Goal: Task Accomplishment & Management: Complete application form

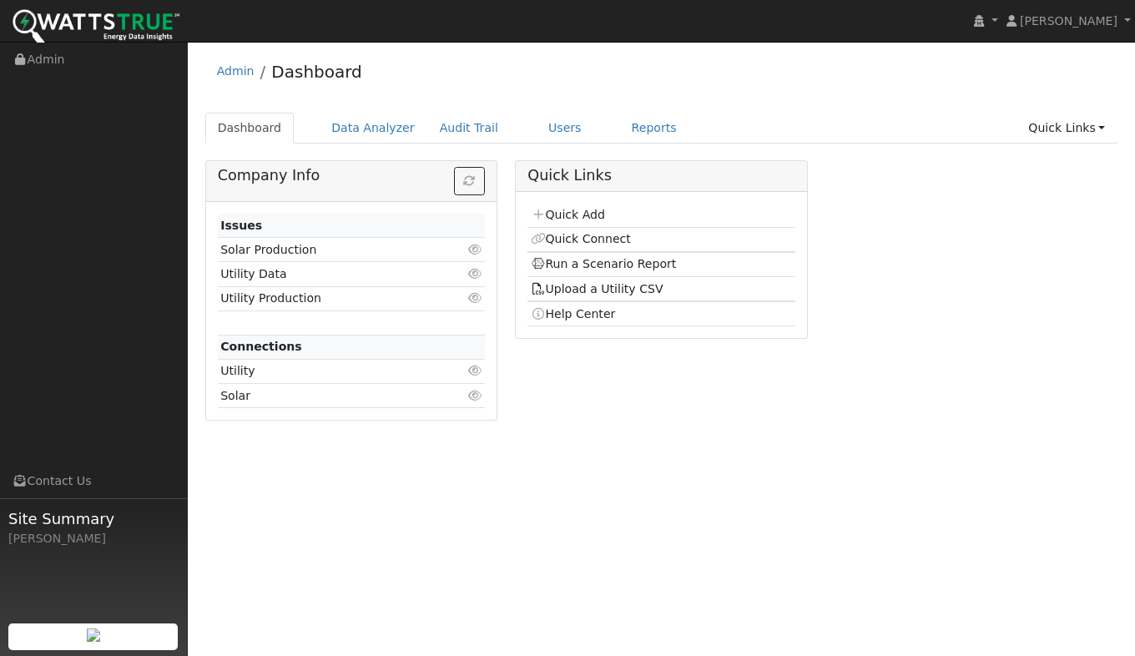
click at [574, 215] on link "Quick Add" at bounding box center [568, 214] width 74 height 13
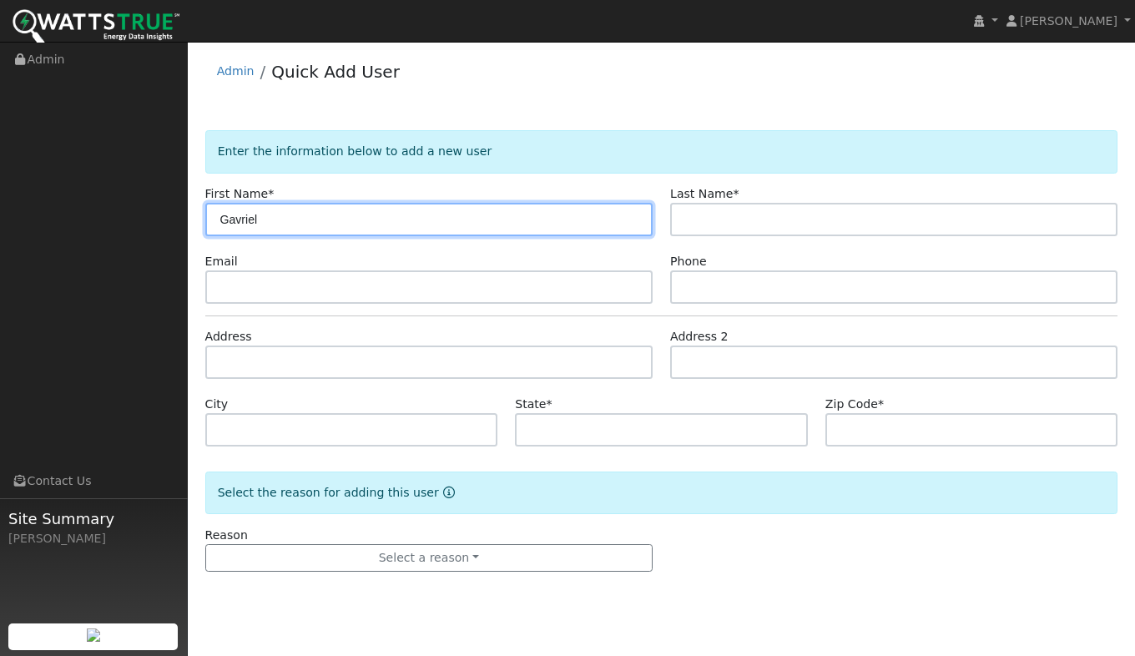
type input "Gavriel"
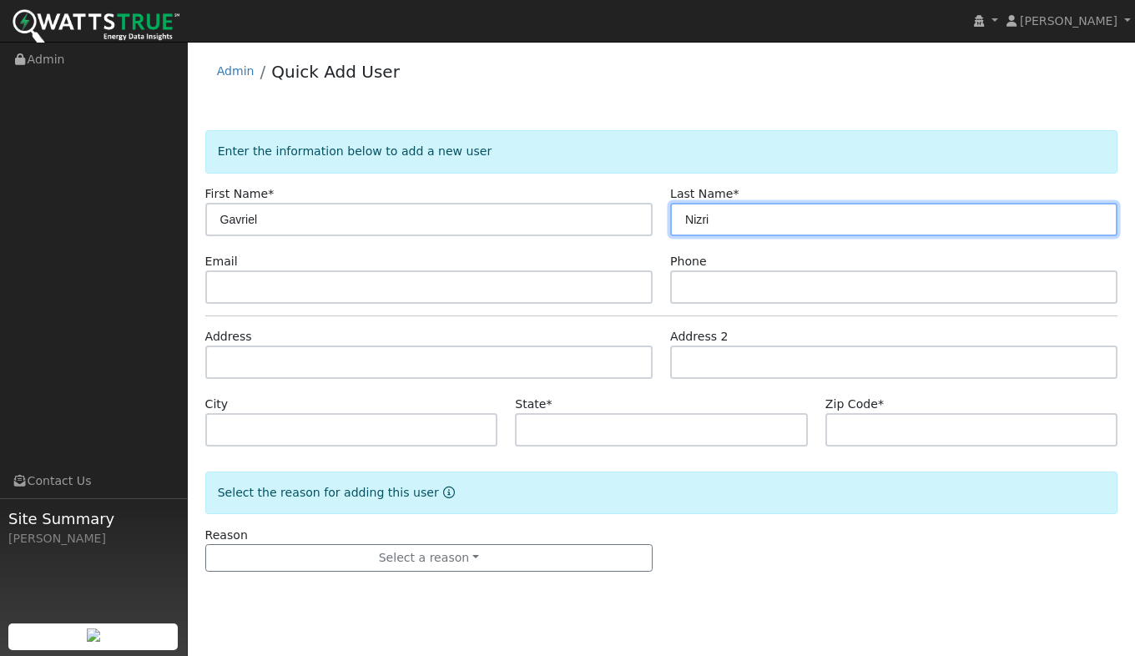
type input "Nizri"
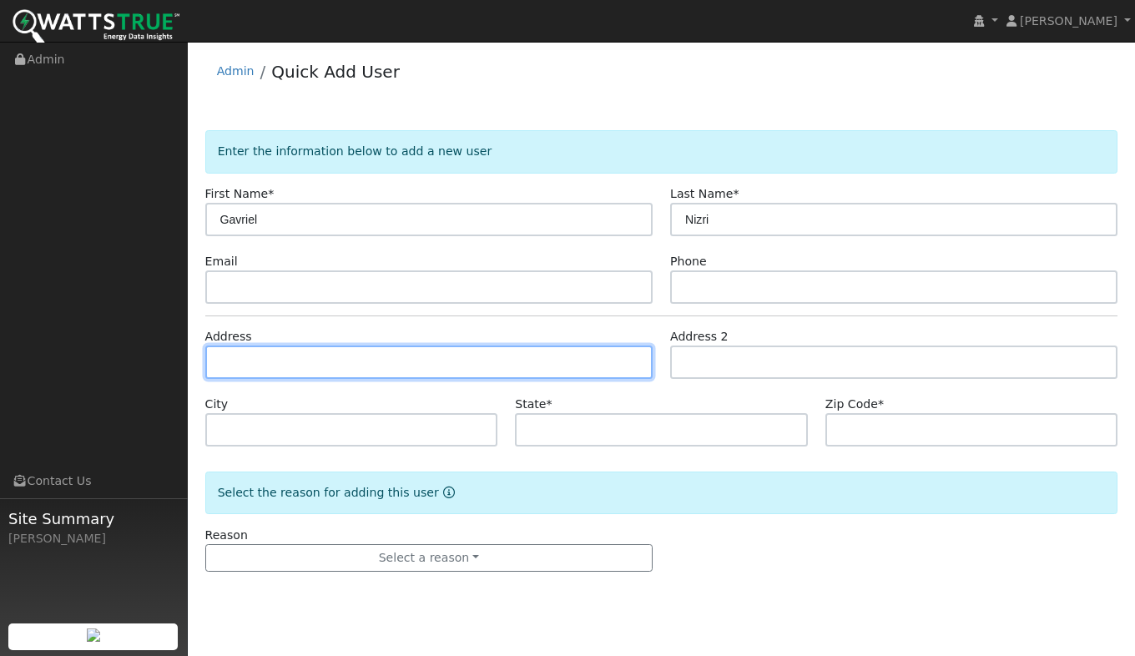
click at [285, 361] on input "text" at bounding box center [428, 362] width 447 height 33
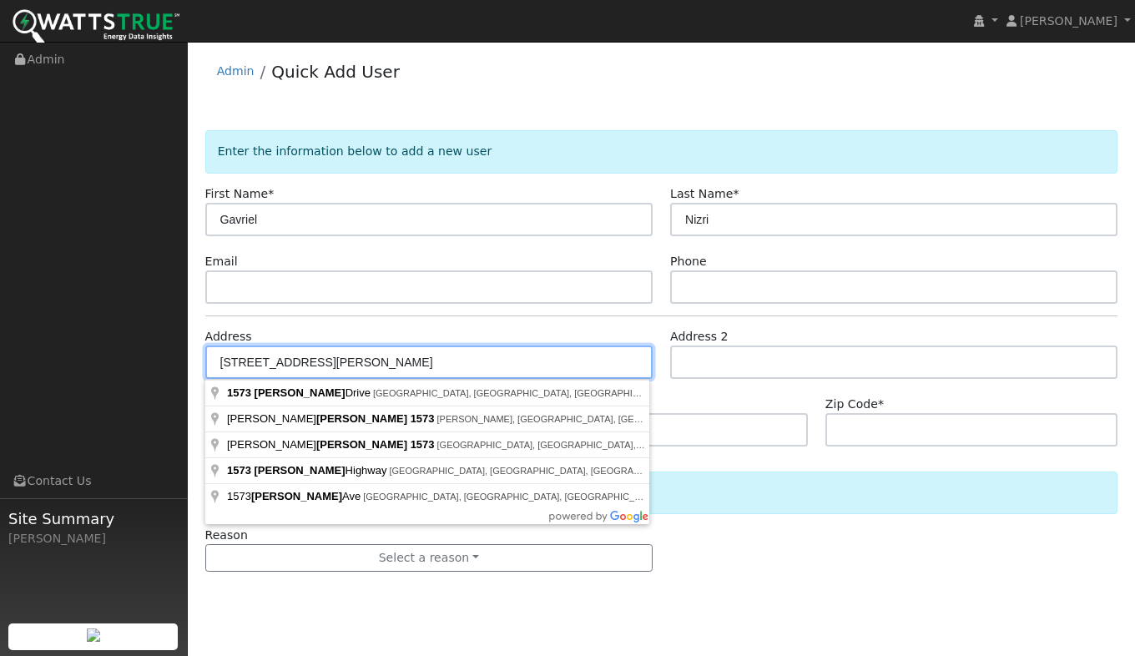
type input "1573 Zapata Drive"
type input "El Dorado Hills"
type input "CA"
type input "95762"
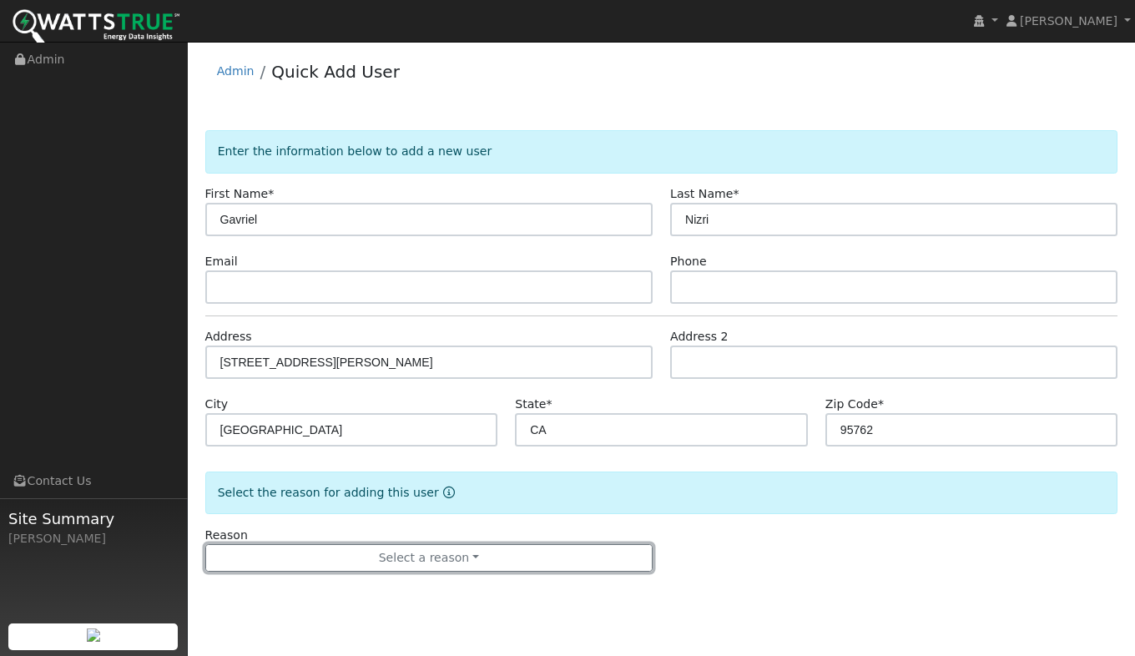
click at [477, 553] on button "Select a reason" at bounding box center [428, 558] width 447 height 28
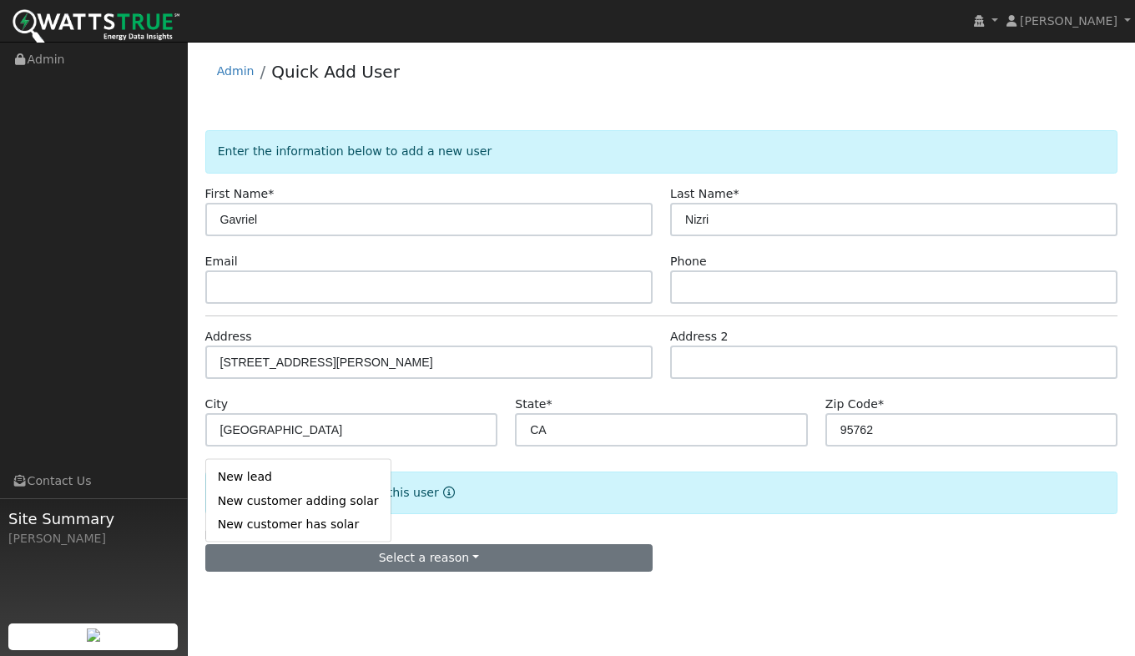
click at [258, 473] on link "New lead" at bounding box center [298, 476] width 184 height 23
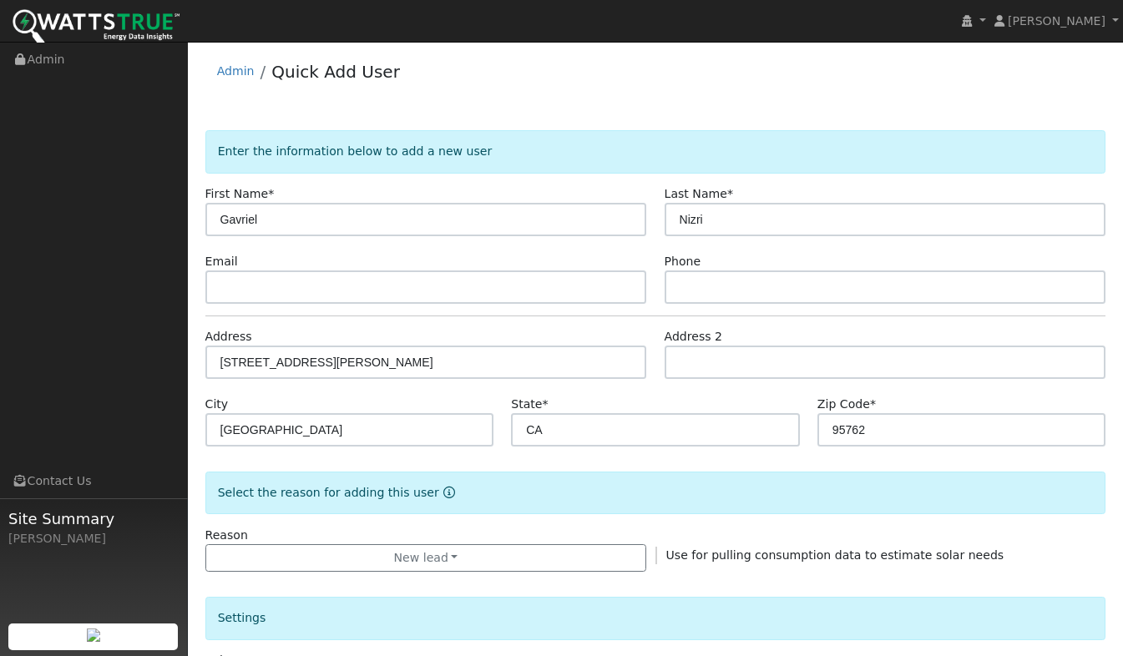
scroll to position [334, 0]
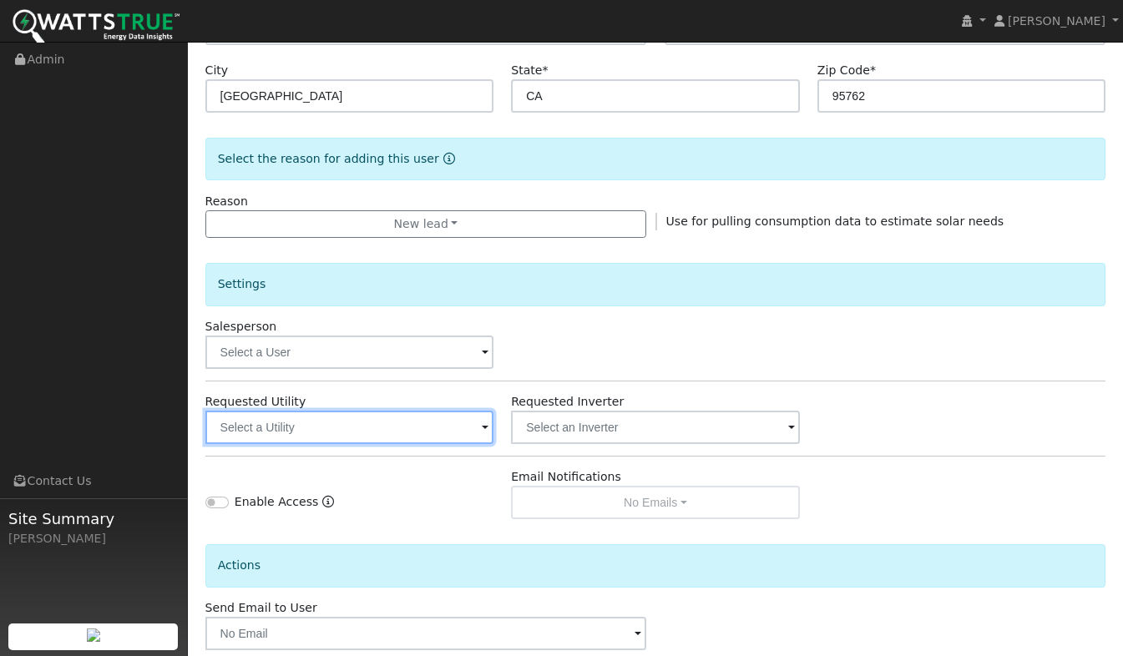
click at [296, 432] on input "text" at bounding box center [349, 427] width 289 height 33
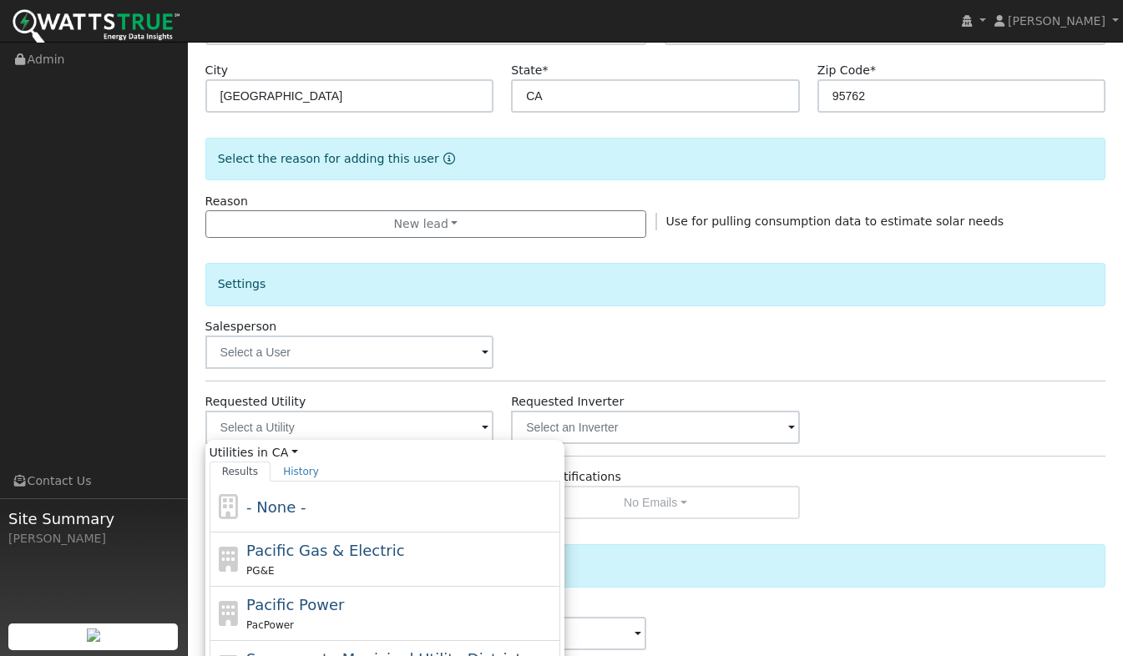
click at [311, 550] on span "Pacific Gas & Electric" at bounding box center [325, 551] width 158 height 18
type input "Pacific Gas & Electric"
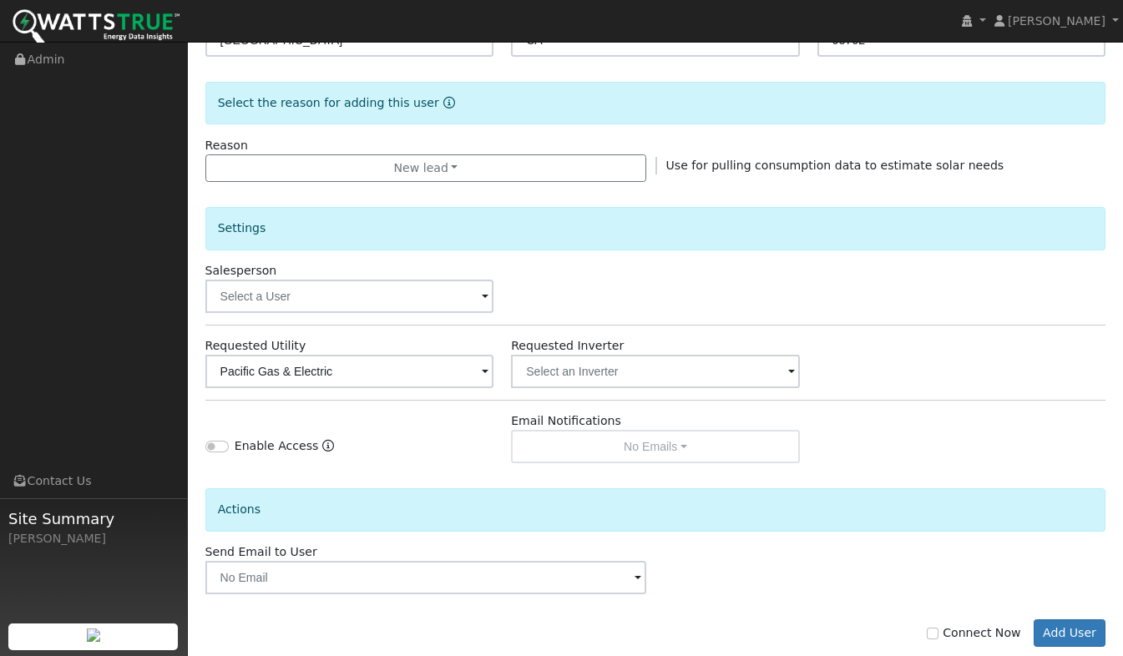
scroll to position [422, 0]
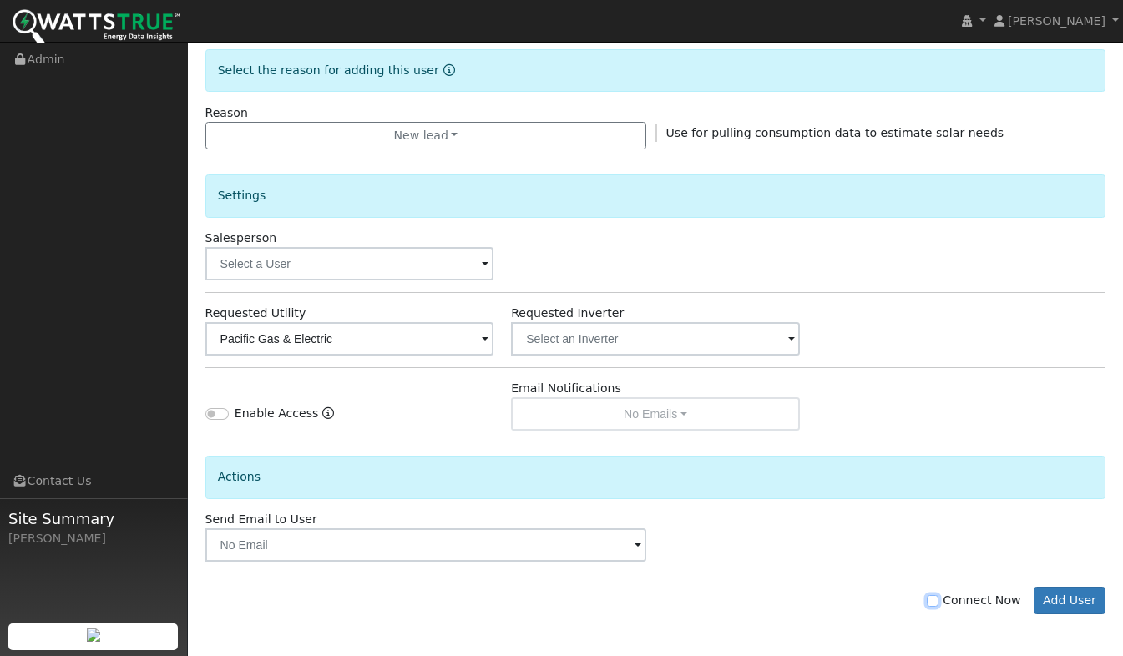
click at [938, 602] on input "Connect Now" at bounding box center [933, 601] width 12 height 12
checkbox input "true"
click at [1098, 605] on button "Add User" at bounding box center [1069, 601] width 73 height 28
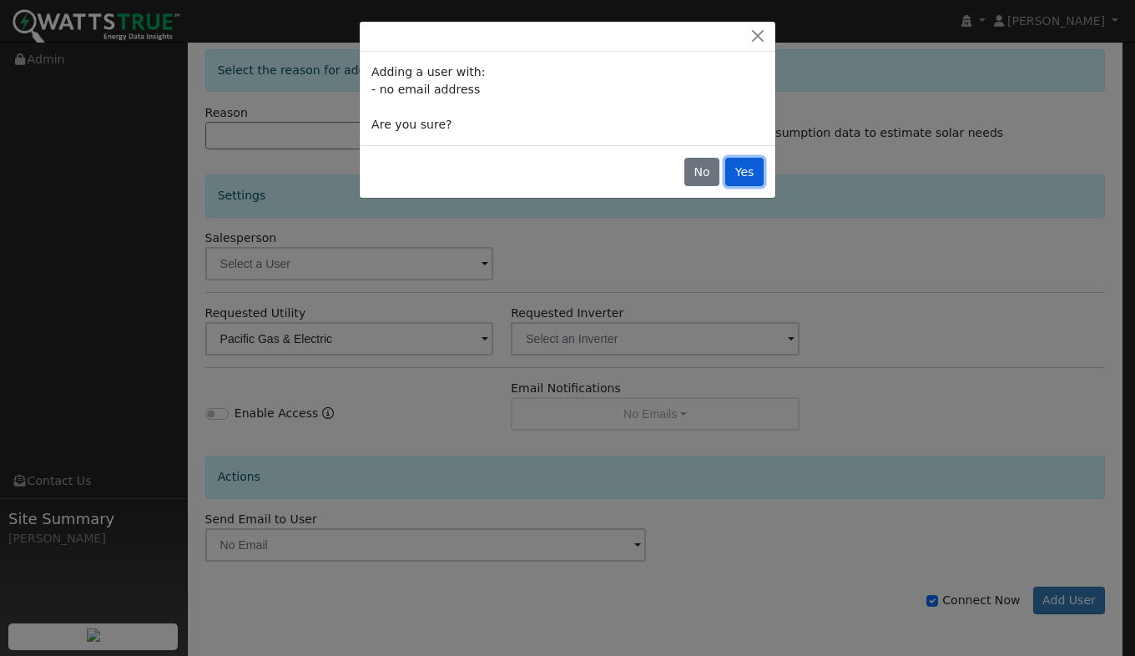
click at [752, 174] on button "Yes" at bounding box center [744, 172] width 38 height 28
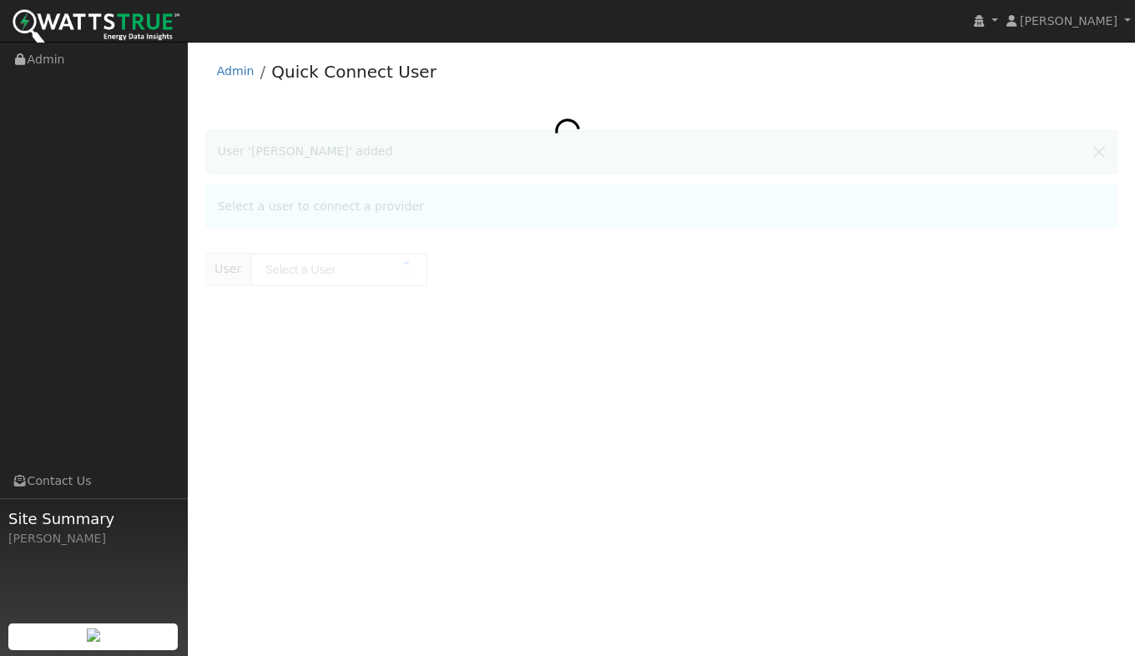
type input "[PERSON_NAME]"
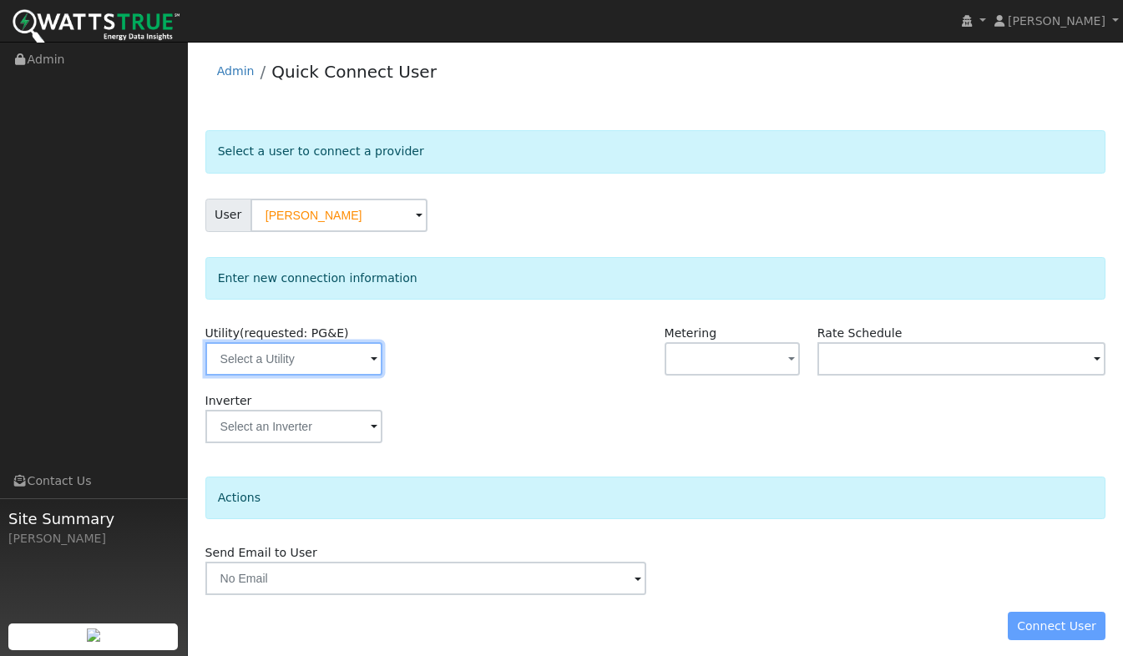
click at [318, 373] on input "text" at bounding box center [293, 358] width 177 height 33
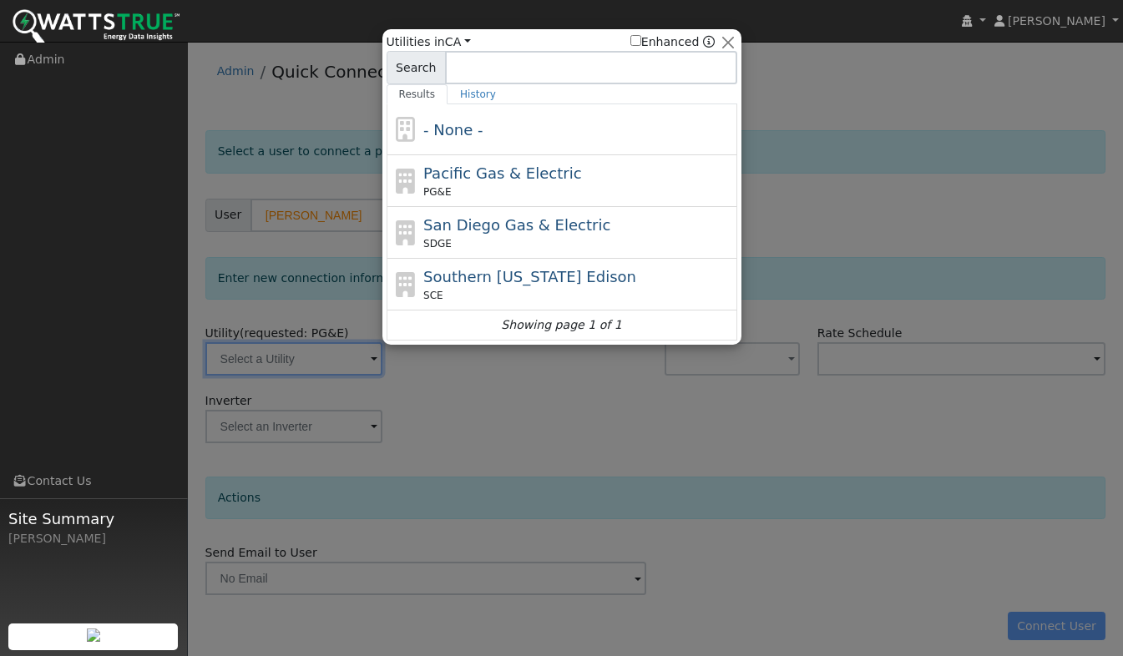
click at [462, 180] on span "Pacific Gas & Electric" at bounding box center [502, 173] width 158 height 18
type input "PG&E"
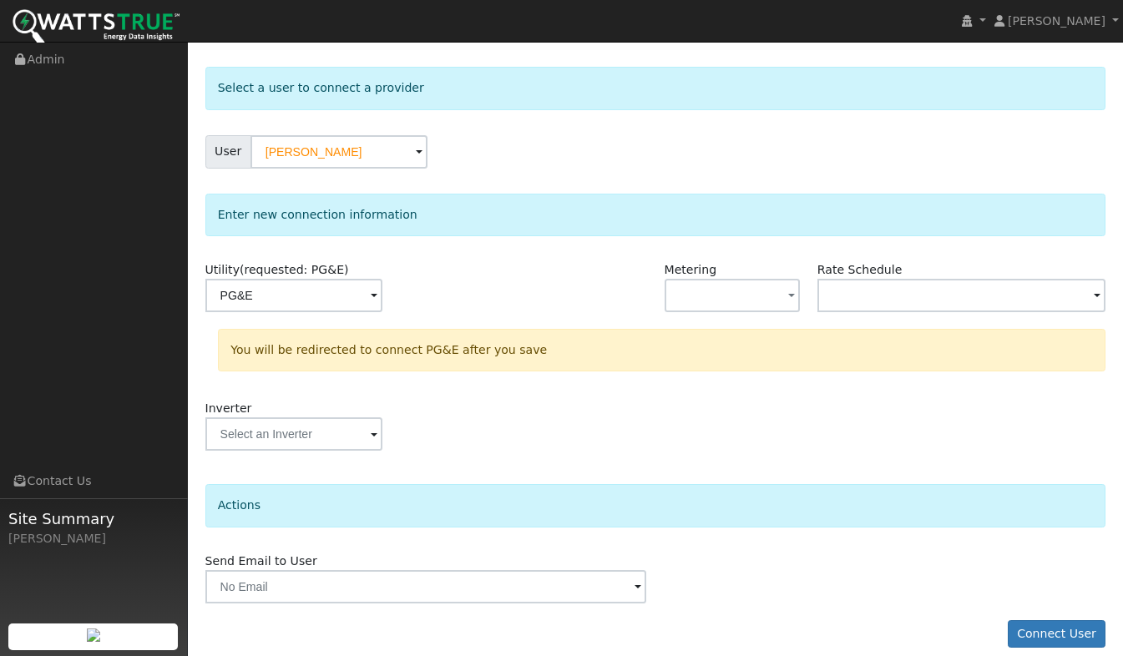
scroll to position [80, 0]
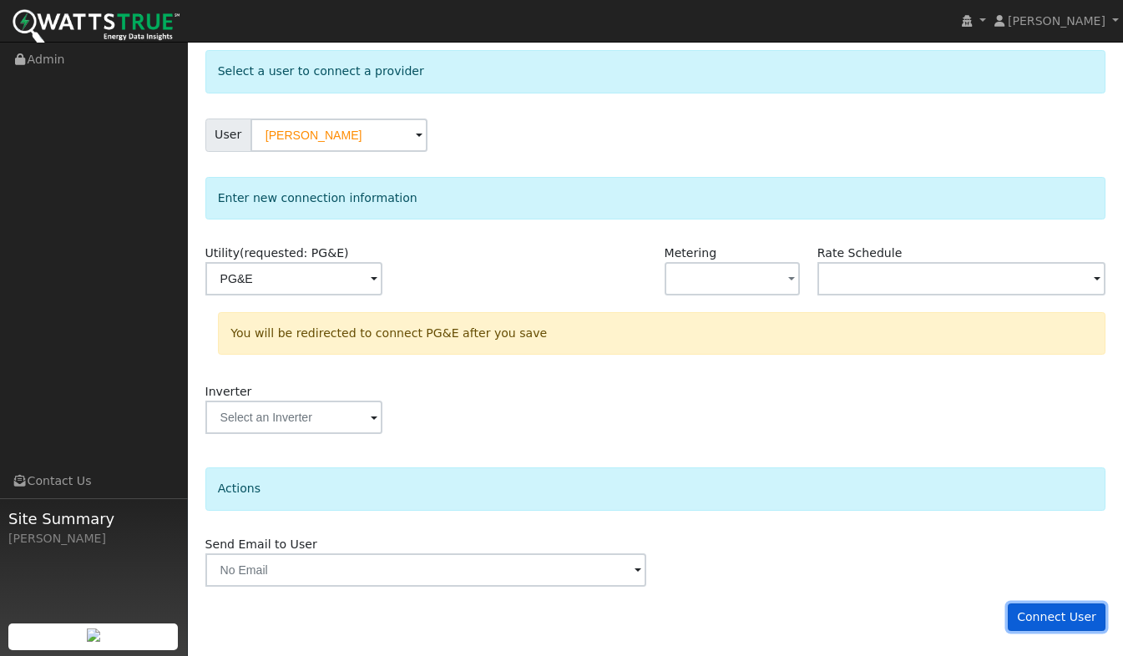
click at [1079, 615] on button "Connect User" at bounding box center [1057, 618] width 99 height 28
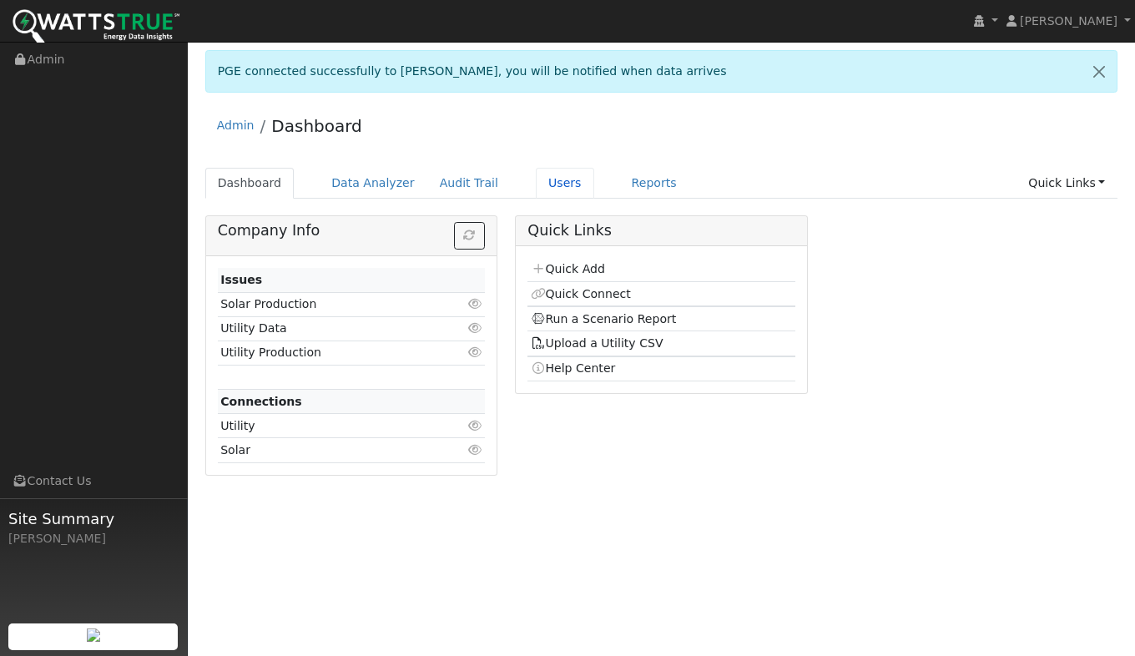
click at [541, 181] on link "Users" at bounding box center [565, 183] width 58 height 31
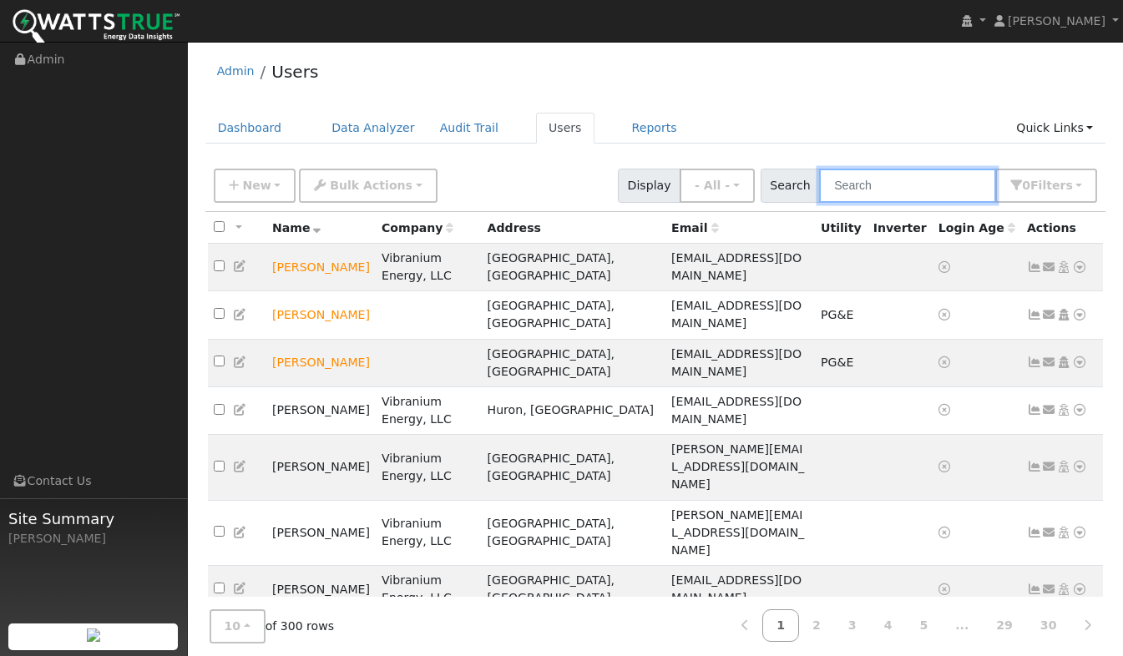
click at [909, 181] on input "text" at bounding box center [907, 186] width 177 height 34
type input "gav"
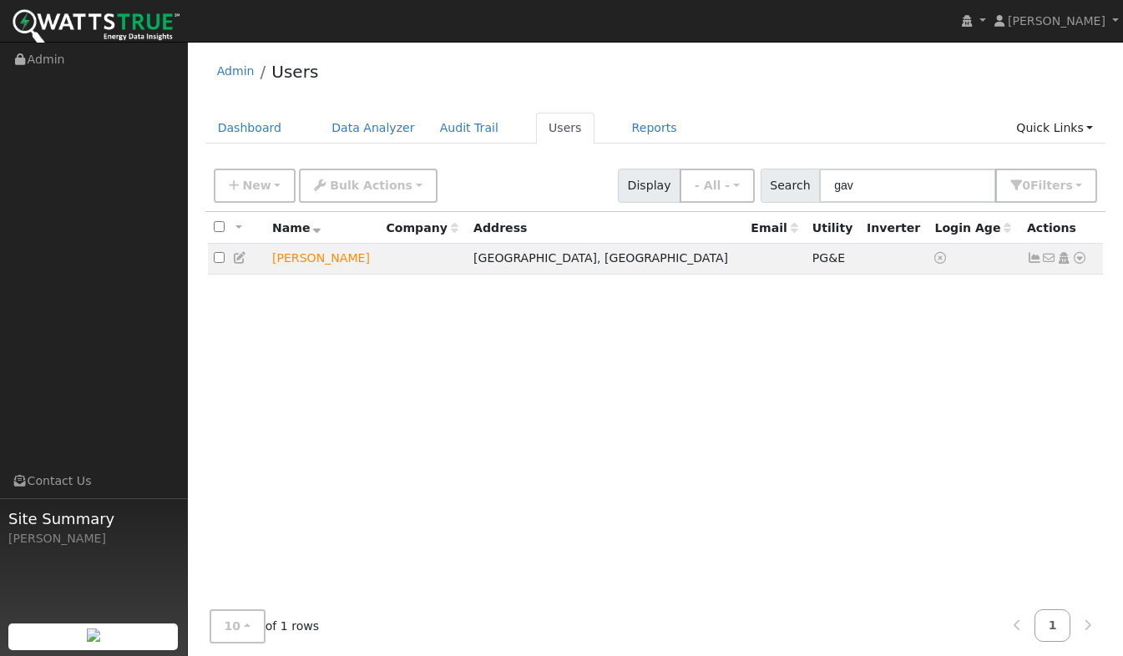
click at [1079, 263] on icon at bounding box center [1079, 258] width 15 height 12
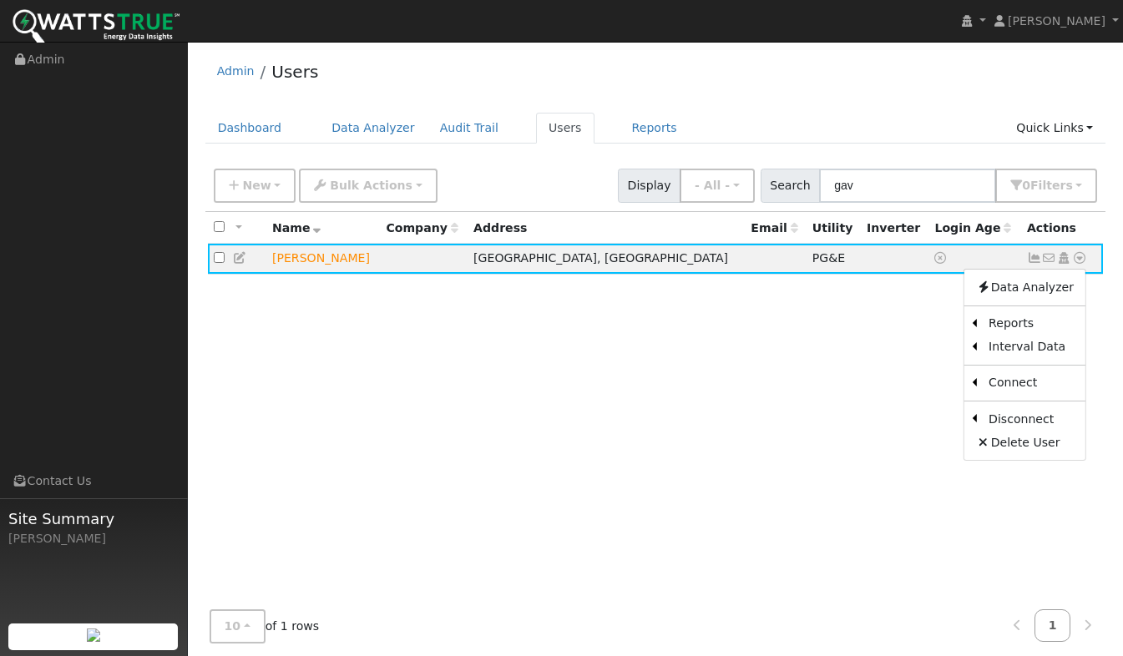
click at [0, 0] on link "Scenario" at bounding box center [0, 0] width 0 height 0
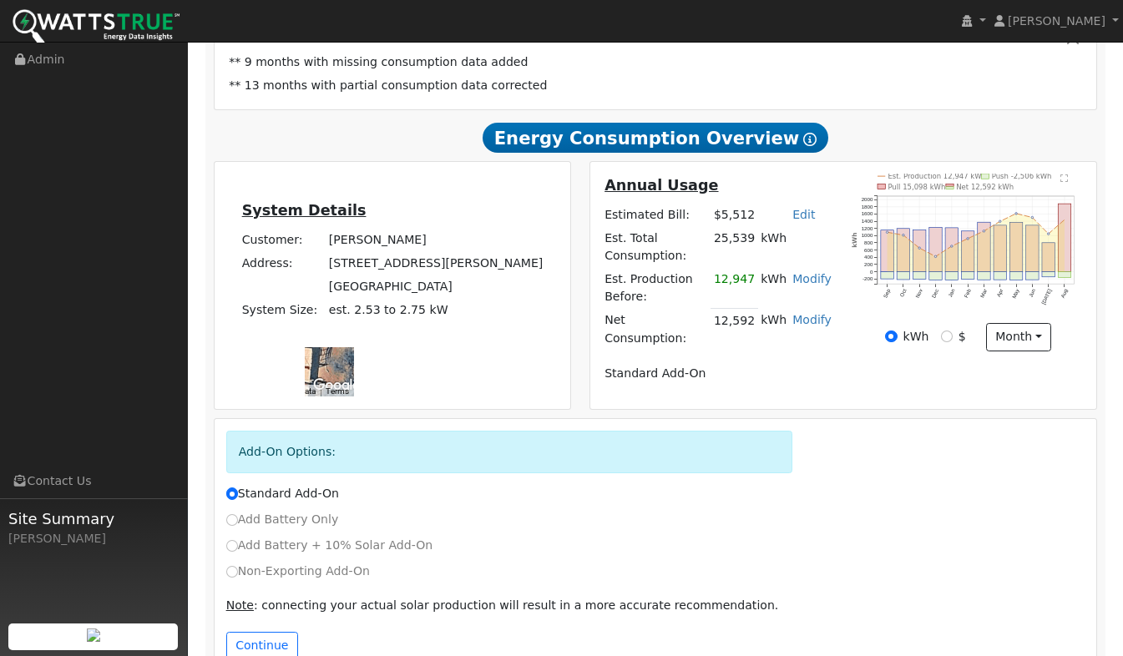
scroll to position [353, 0]
click at [267, 631] on button "Continue" at bounding box center [262, 645] width 72 height 28
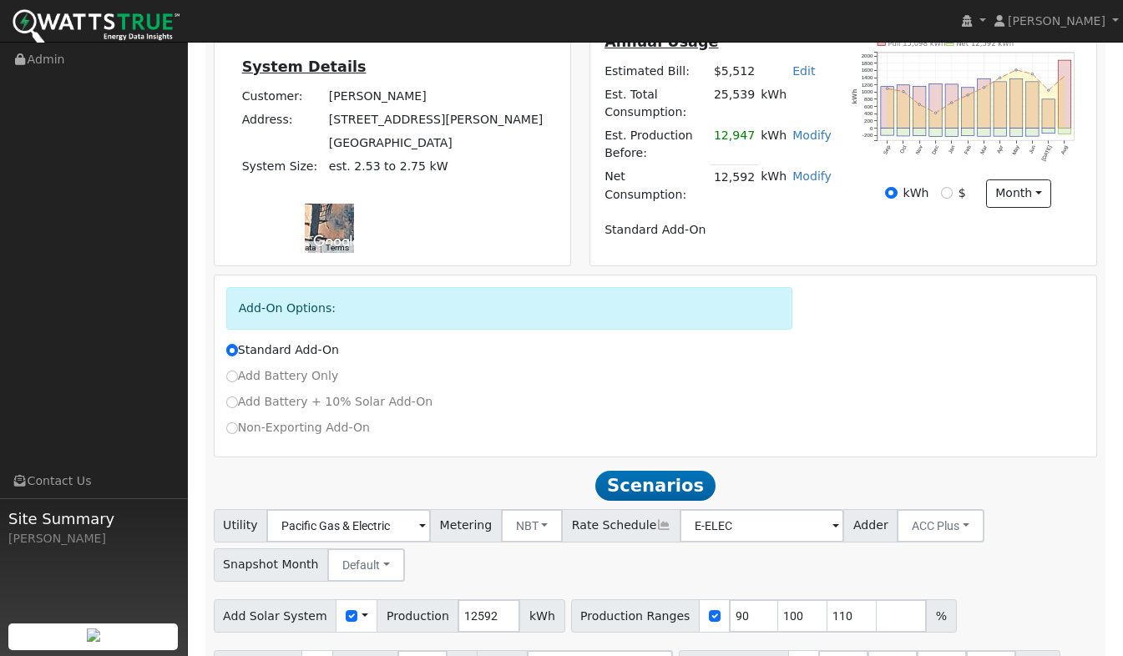
scroll to position [540, 0]
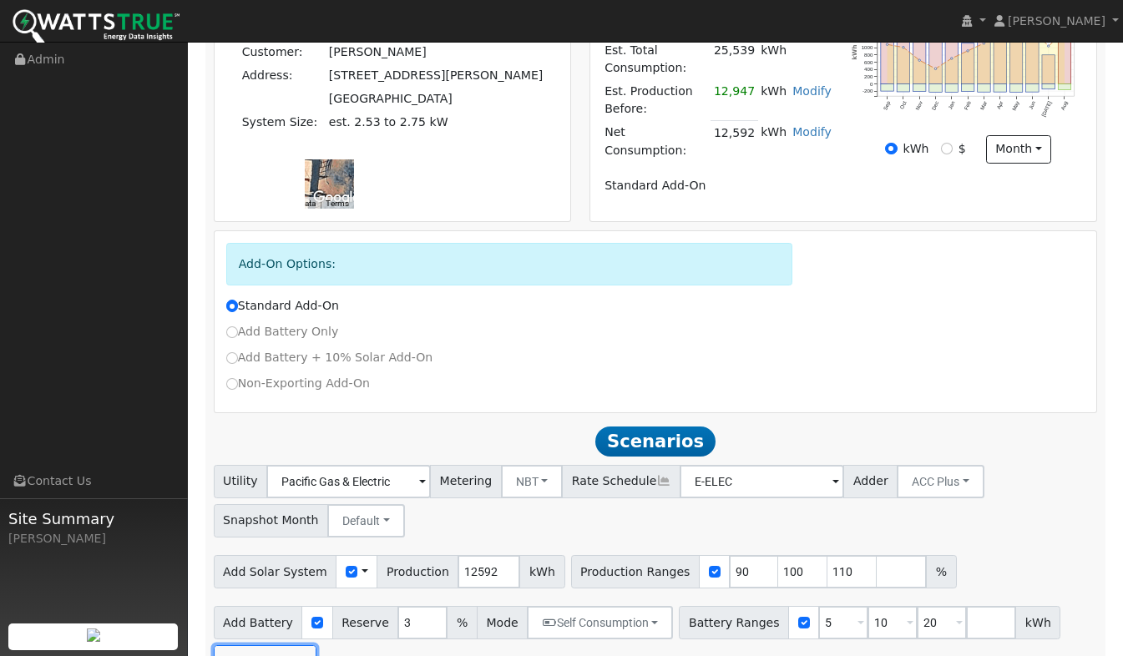
click at [265, 645] on button "Run Scenarios" at bounding box center [265, 661] width 103 height 33
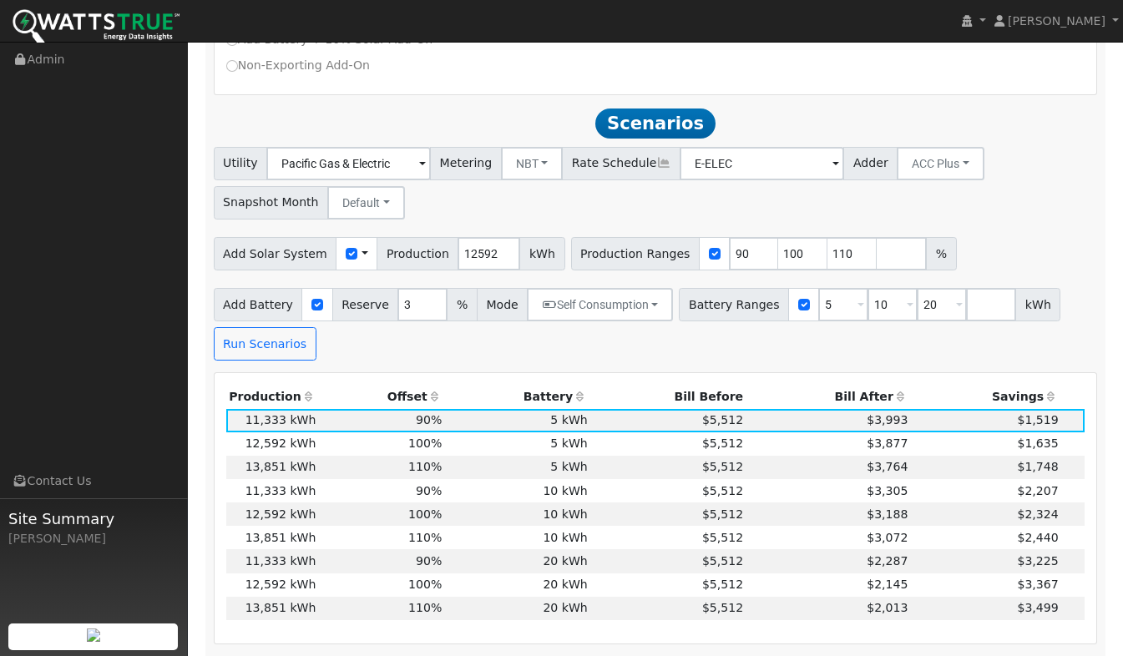
scroll to position [876, 0]
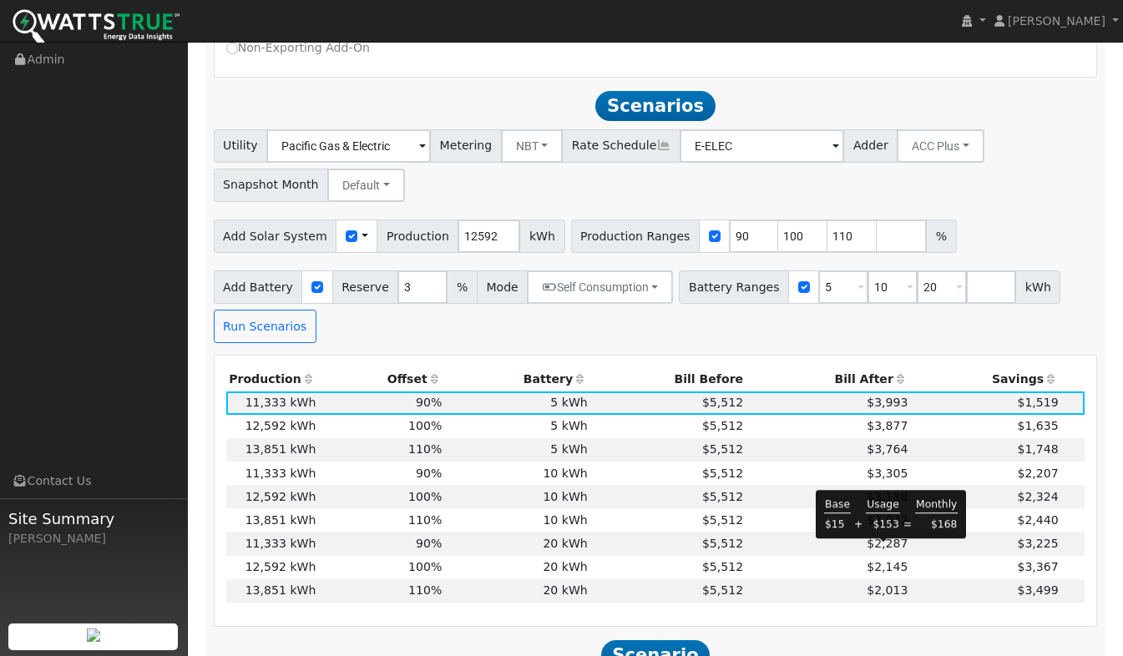
click at [873, 583] on span "$2,013" at bounding box center [886, 589] width 41 height 13
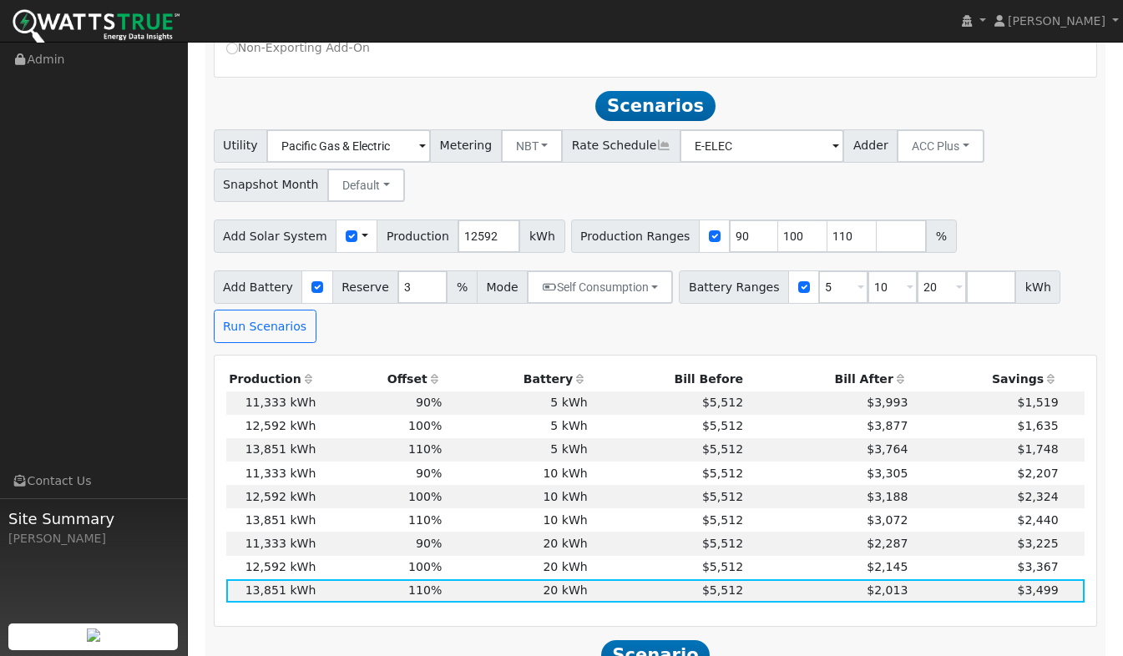
click at [791, 508] on td "$3,072" at bounding box center [828, 519] width 164 height 23
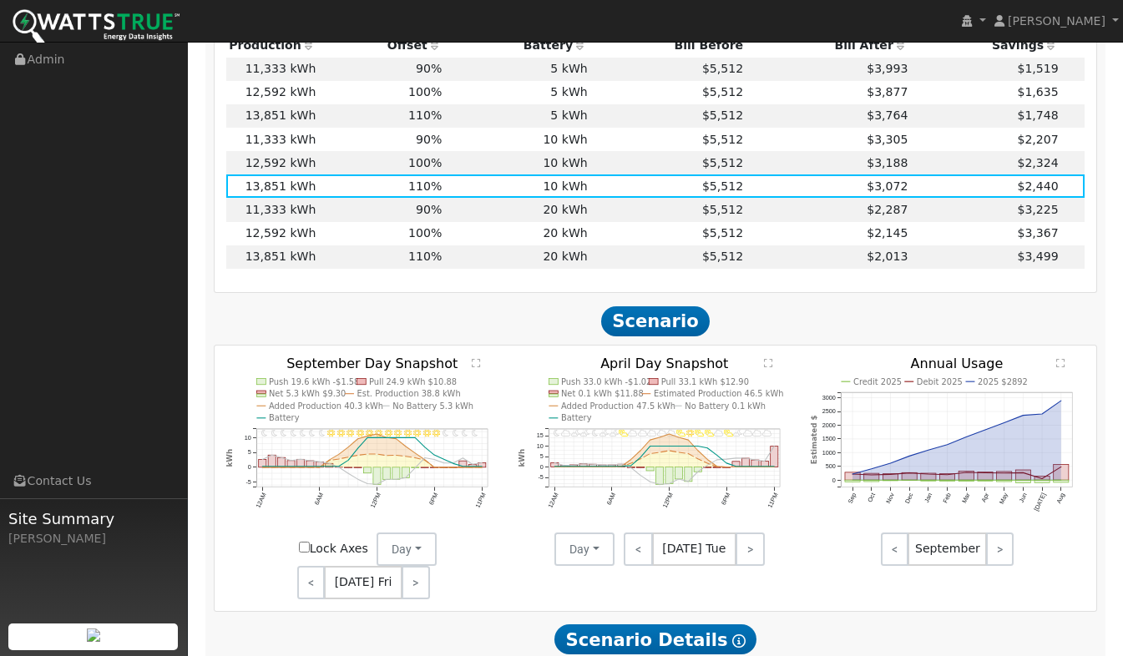
scroll to position [625, 0]
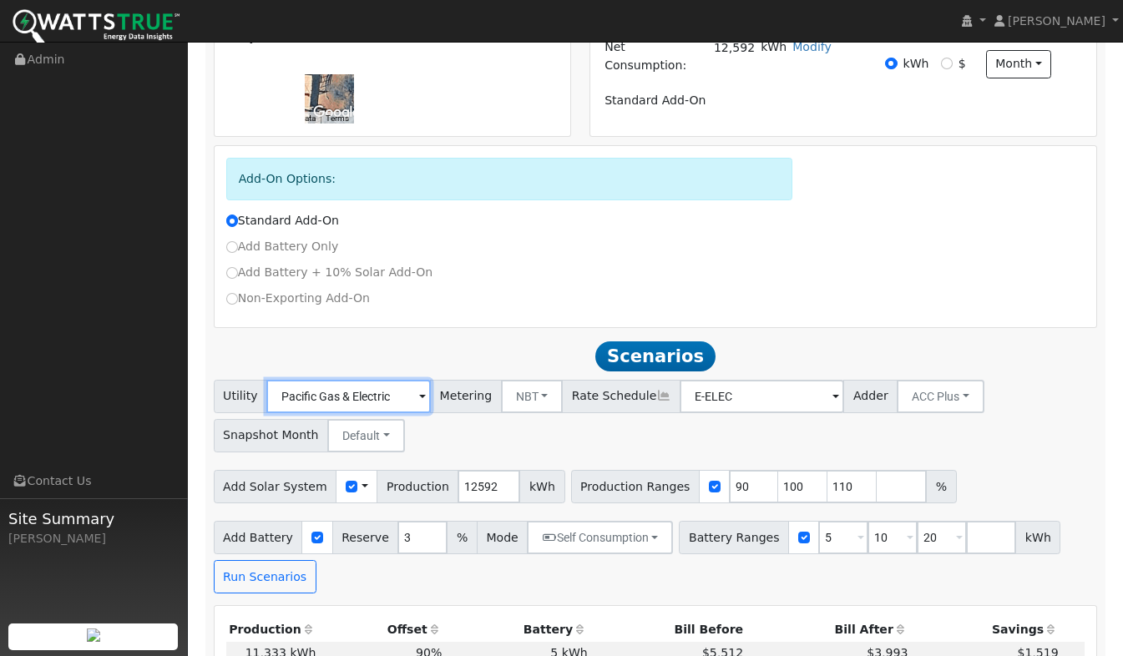
click at [402, 380] on input "Pacific Gas & Electric" at bounding box center [348, 396] width 164 height 33
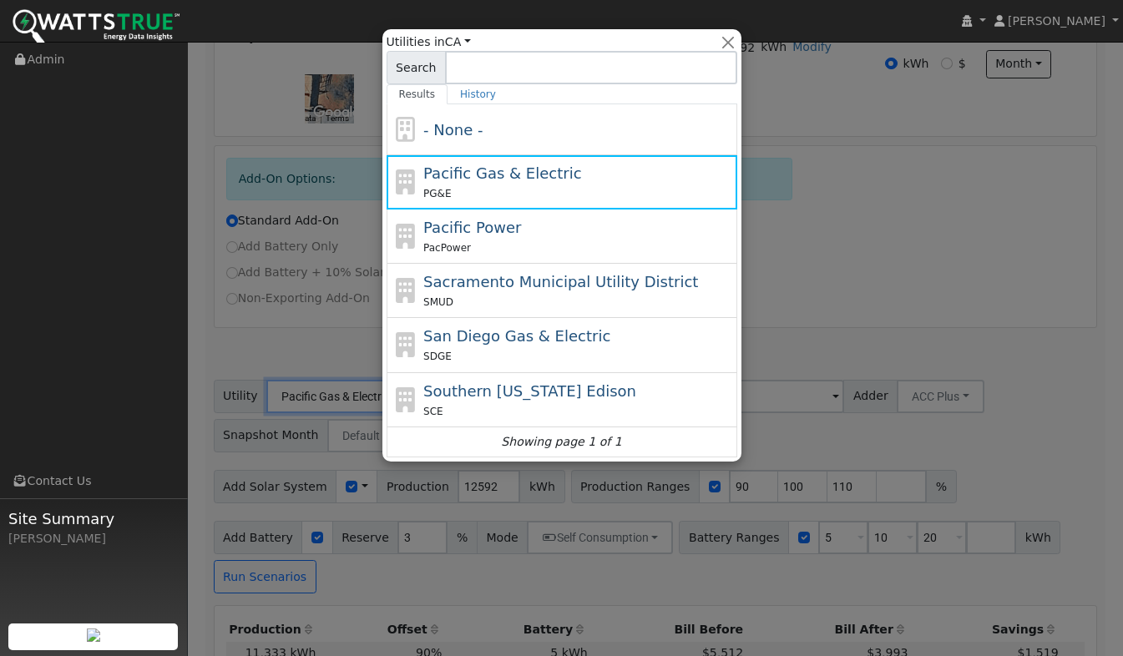
click at [477, 180] on span "Pacific Gas & Electric" at bounding box center [502, 173] width 158 height 18
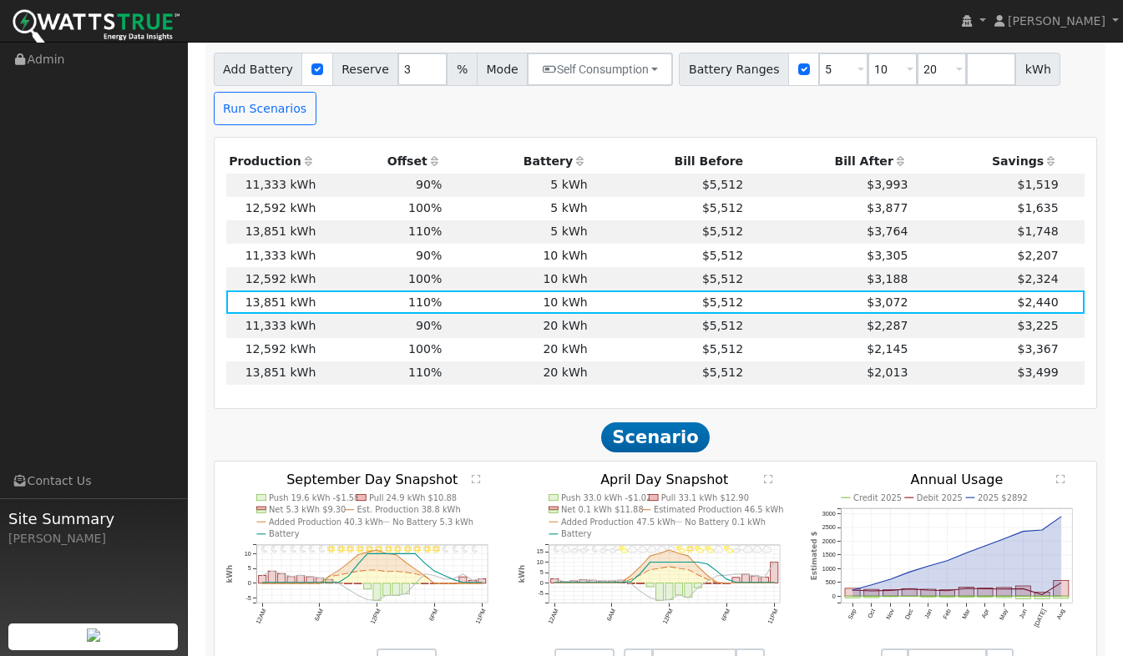
scroll to position [1126, 0]
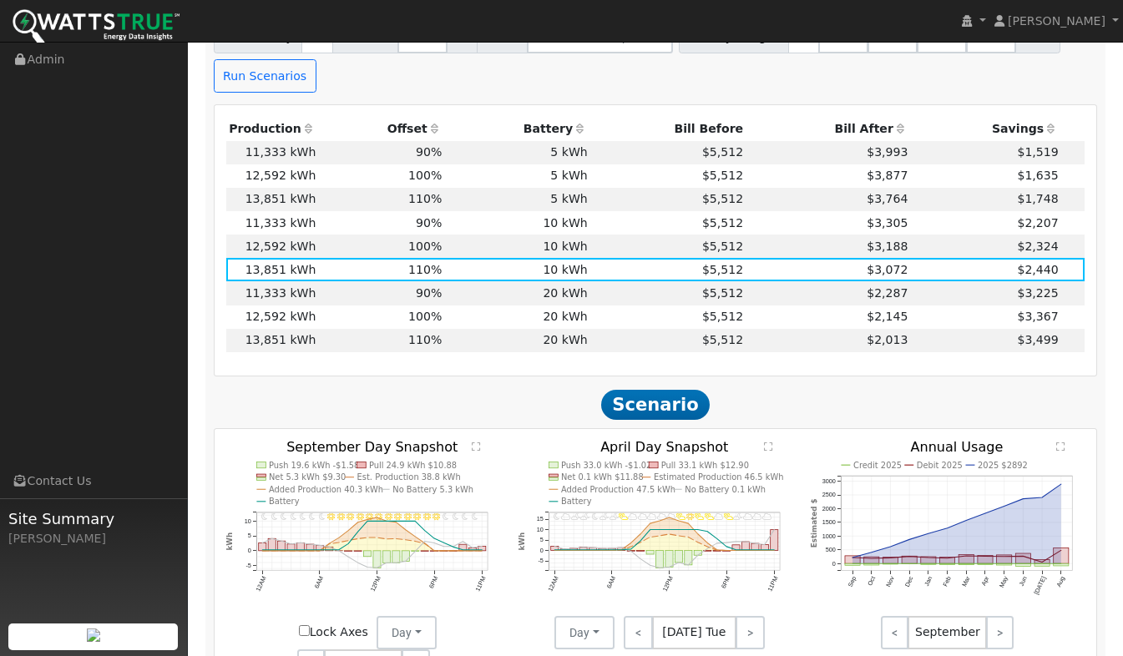
click at [531, 329] on td "20 kWh" at bounding box center [517, 340] width 145 height 23
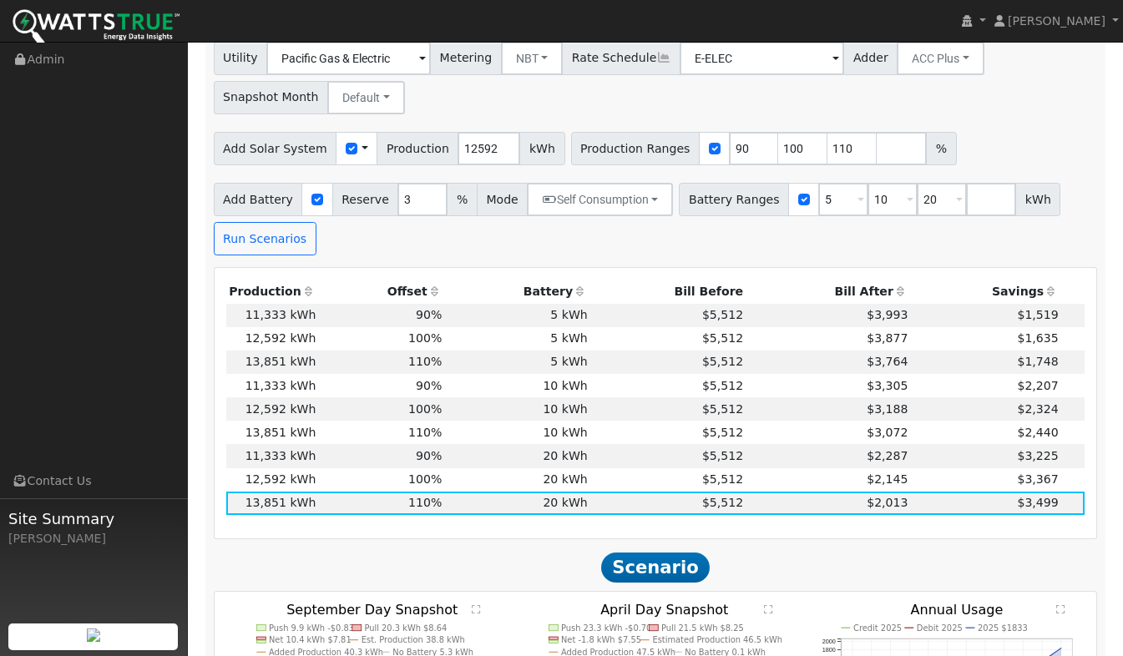
scroll to position [720, 0]
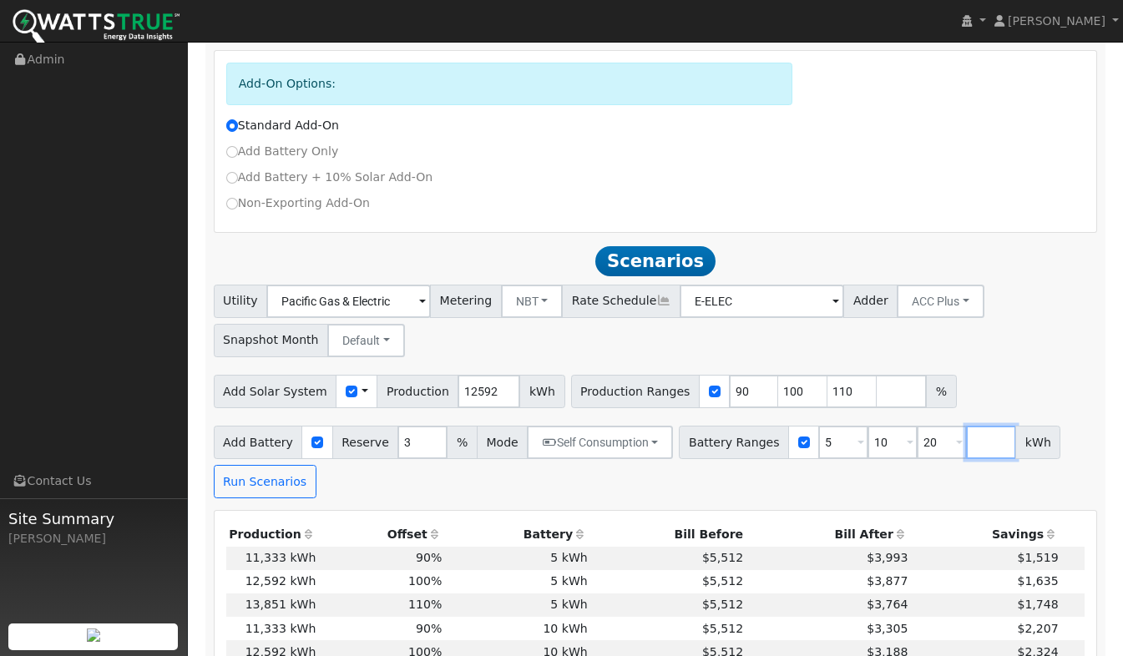
click at [966, 426] on input "number" at bounding box center [991, 442] width 50 height 33
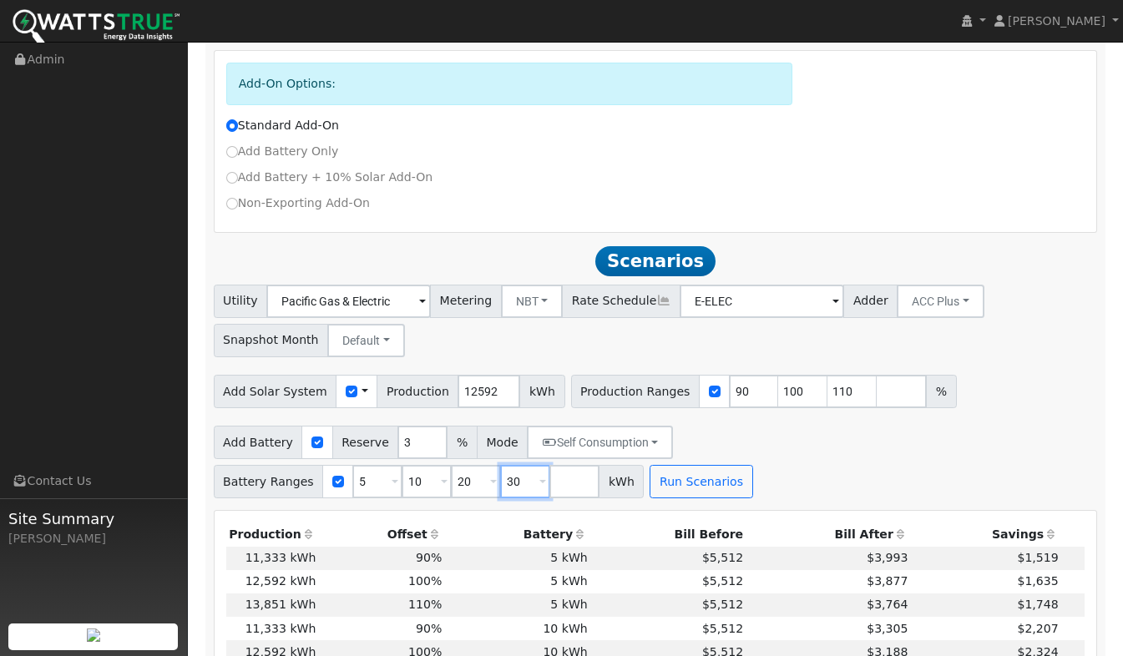
type input "30"
click at [1039, 369] on div "Add Solar System Use CSV Data Production 12592 kWh Production Ranges 90 100 110…" at bounding box center [655, 388] width 890 height 39
click at [649, 465] on button "Run Scenarios" at bounding box center [700, 481] width 103 height 33
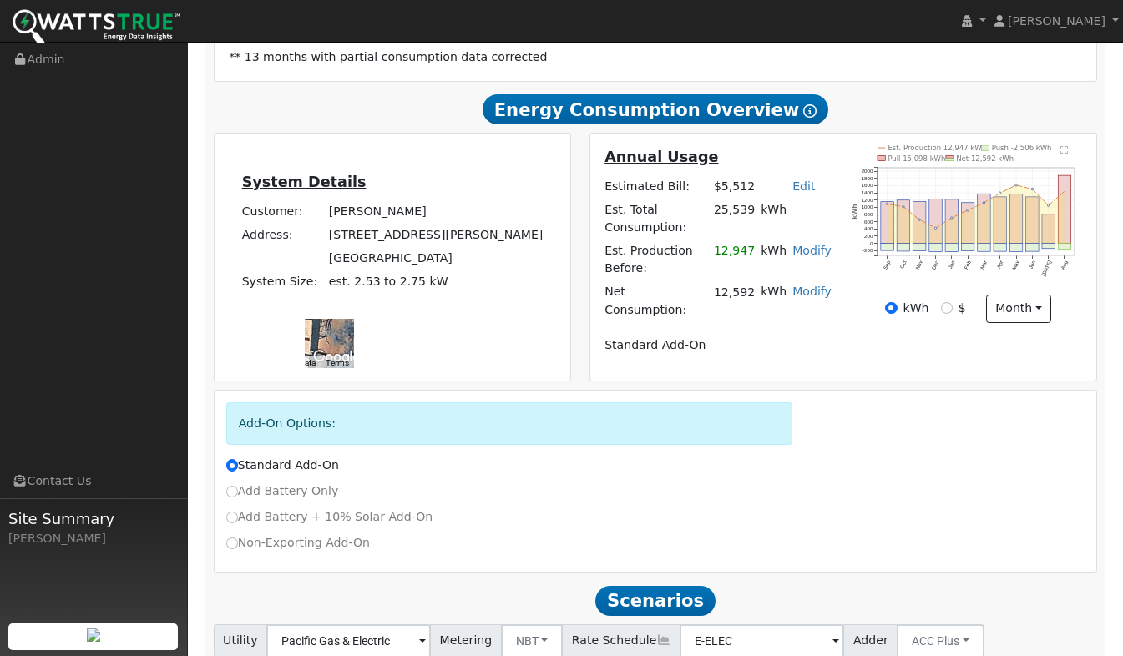
scroll to position [291, 0]
